Goal: Entertainment & Leisure: Consume media (video, audio)

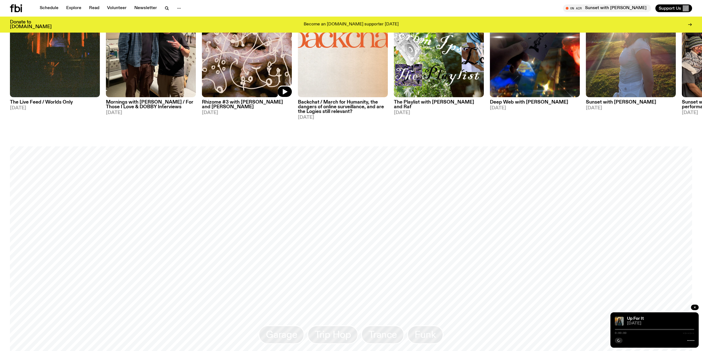
scroll to position [521, 0]
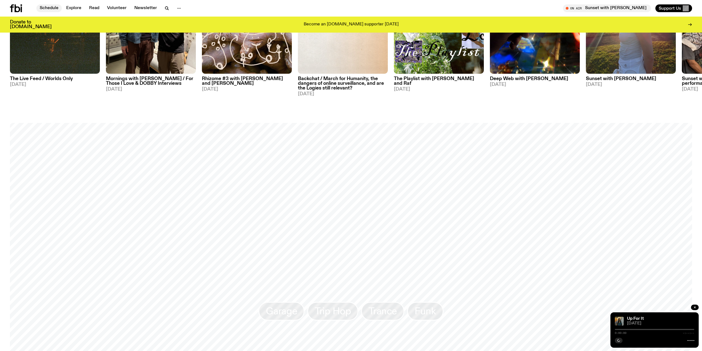
click at [44, 7] on link "Schedule" at bounding box center [48, 8] width 25 height 8
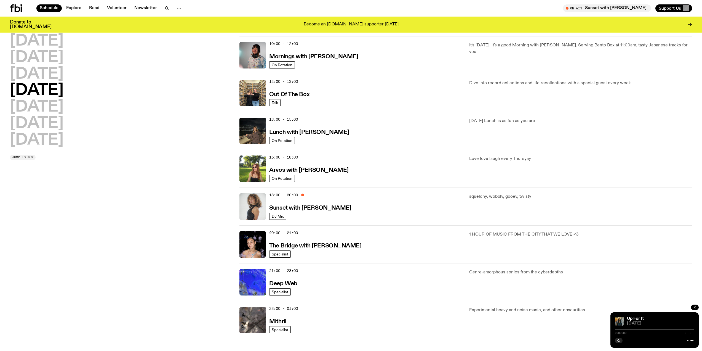
scroll to position [108, 0]
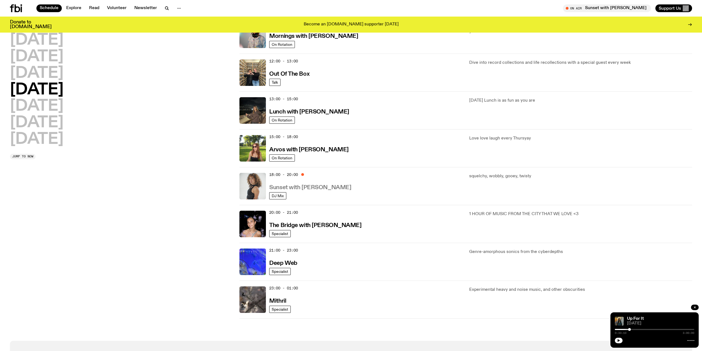
click at [294, 188] on h3 "Sunset with [PERSON_NAME]" at bounding box center [310, 188] width 82 height 6
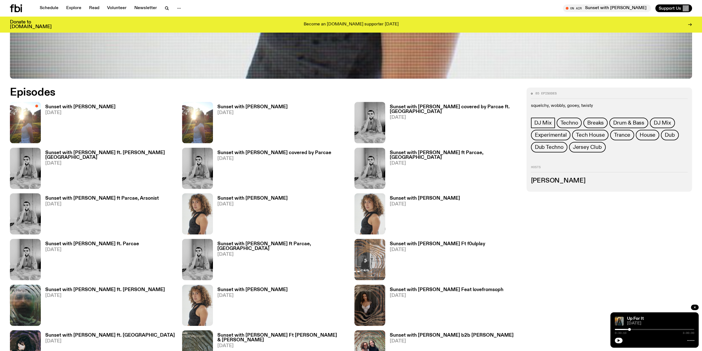
scroll to position [383, 0]
click at [238, 198] on h3 "Sunset with [PERSON_NAME]" at bounding box center [252, 198] width 70 height 5
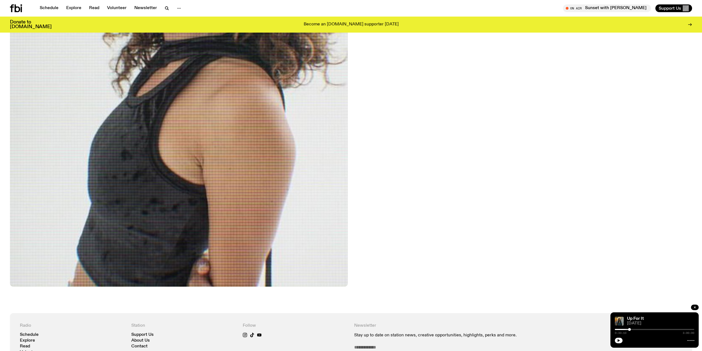
scroll to position [274, 0]
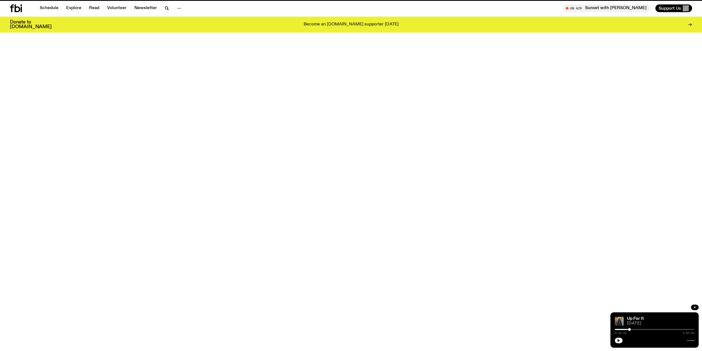
scroll to position [383, 0]
